Goal: Task Accomplishment & Management: Manage account settings

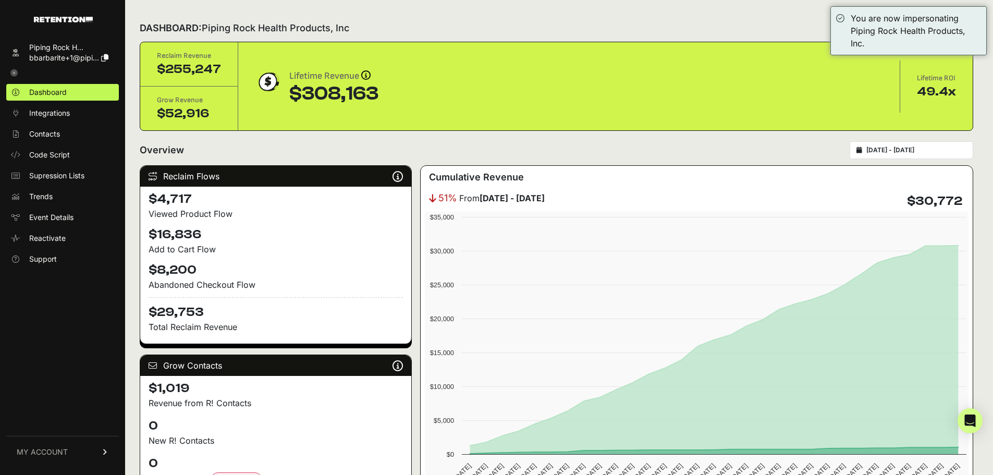
click at [51, 456] on span "MY ACCOUNT" at bounding box center [42, 452] width 51 height 10
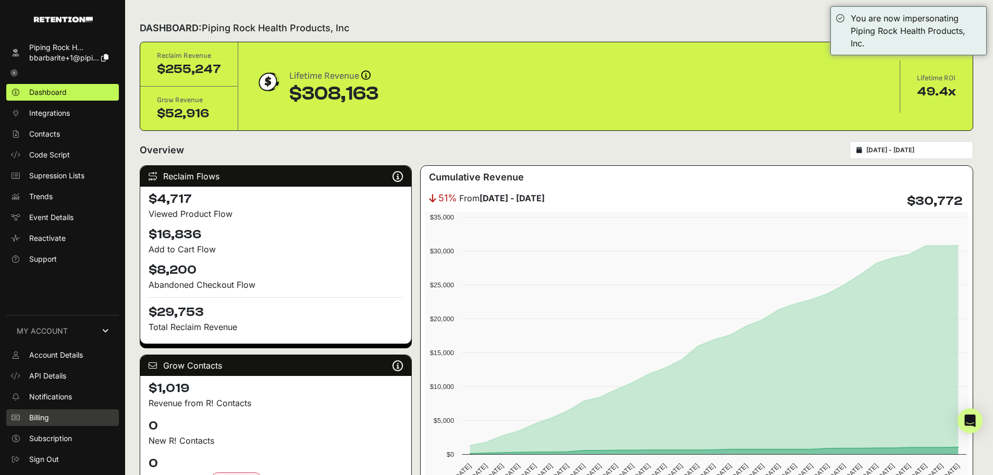
click at [52, 422] on link "Billing" at bounding box center [62, 417] width 113 height 17
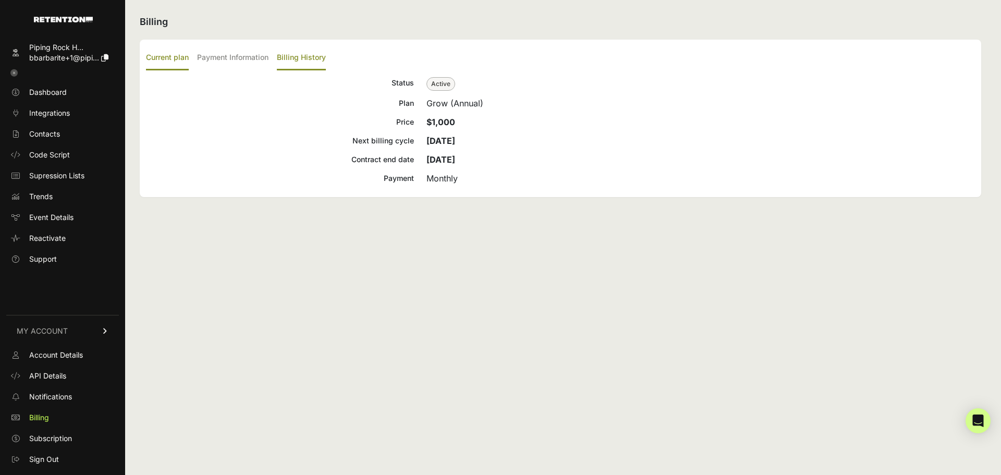
click at [287, 60] on label "Billing History" at bounding box center [301, 58] width 49 height 25
click at [0, 0] on input "Billing History" at bounding box center [0, 0] width 0 height 0
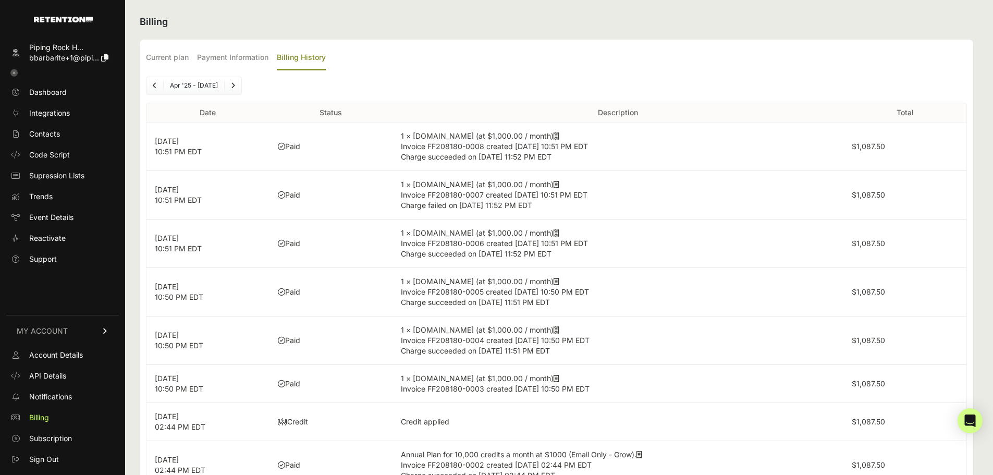
click at [14, 72] on icon at bounding box center [13, 72] width 7 height 7
